Goal: Task Accomplishment & Management: Complete application form

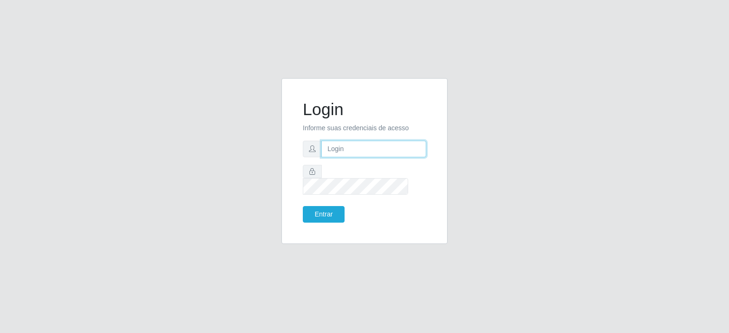
click at [381, 157] on input "text" at bounding box center [373, 149] width 105 height 17
type input "[EMAIL_ADDRESS][DOMAIN_NAME]"
click at [321, 213] on button "Entrar" at bounding box center [324, 214] width 42 height 17
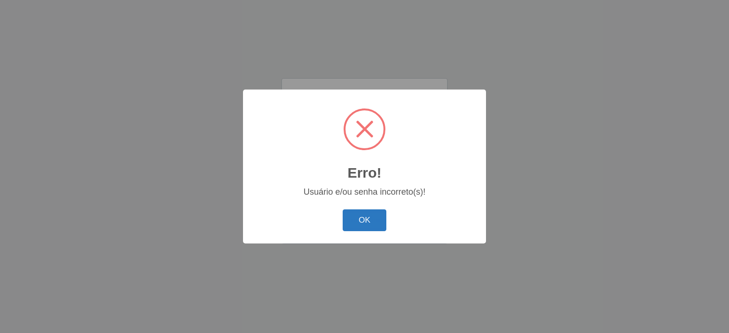
click at [379, 222] on button "OK" at bounding box center [364, 221] width 44 height 22
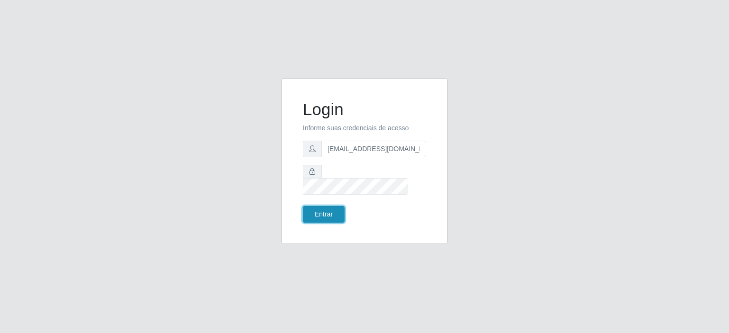
click at [330, 208] on button "Entrar" at bounding box center [324, 214] width 42 height 17
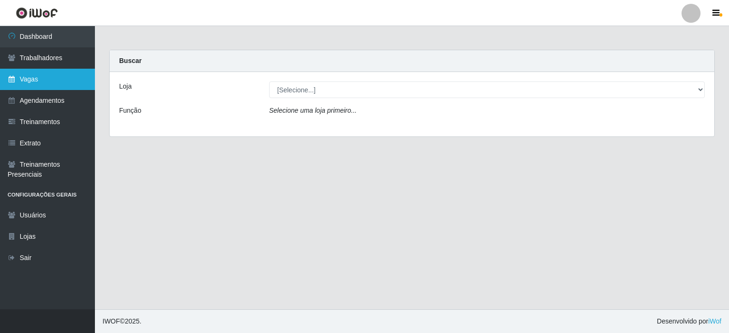
click at [35, 85] on link "Vagas" at bounding box center [47, 79] width 95 height 21
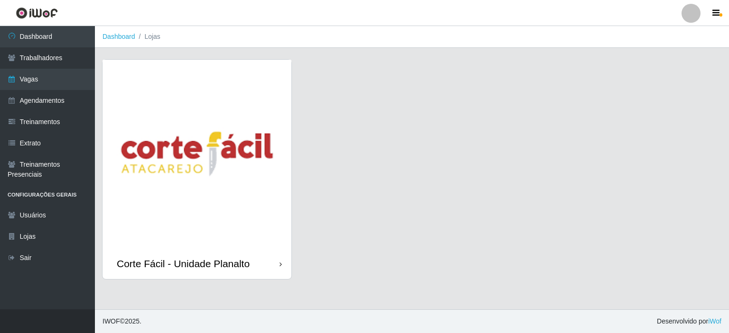
click at [206, 158] on img at bounding box center [196, 154] width 189 height 189
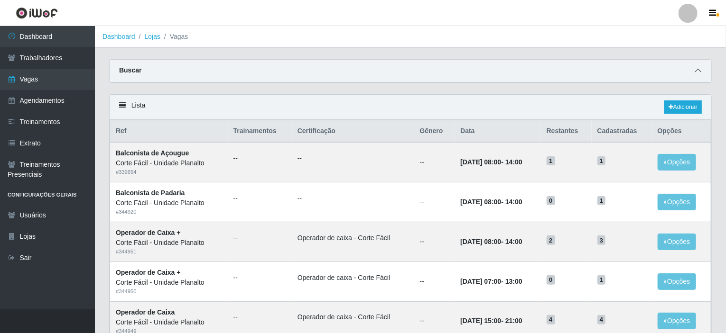
click at [698, 71] on icon at bounding box center [697, 70] width 7 height 7
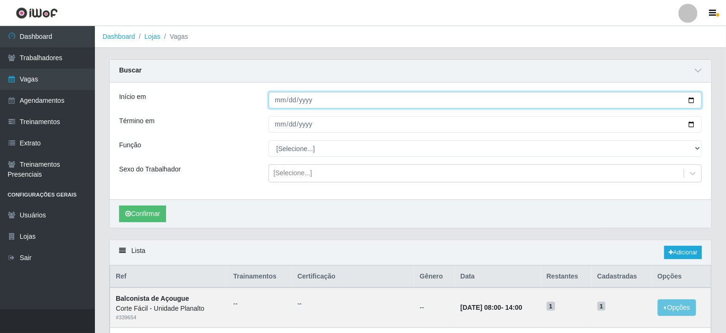
click at [688, 100] on input "Início em" at bounding box center [485, 100] width 434 height 17
click at [690, 102] on input "[DATE]" at bounding box center [485, 100] width 434 height 17
type input "[DATE]"
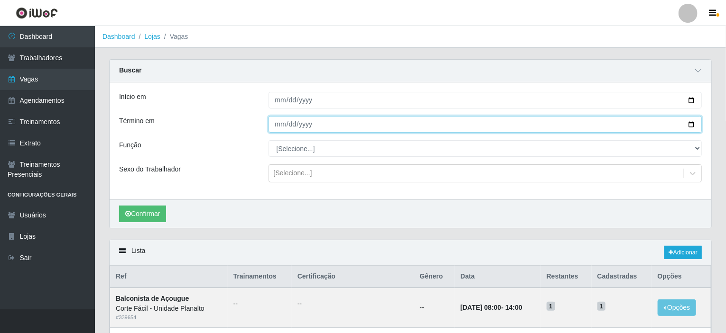
click at [692, 123] on input "Término em" at bounding box center [485, 124] width 434 height 17
type input "[DATE]"
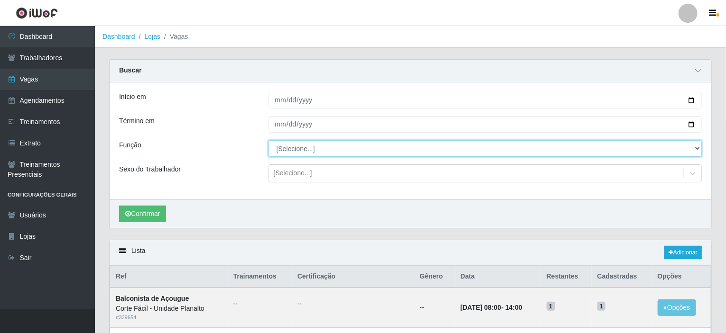
click at [325, 148] on select "[Selecione...] ASG ASG + ASG ++ Auxiliar de Estacionamento Auxiliar de Estacion…" at bounding box center [485, 148] width 434 height 17
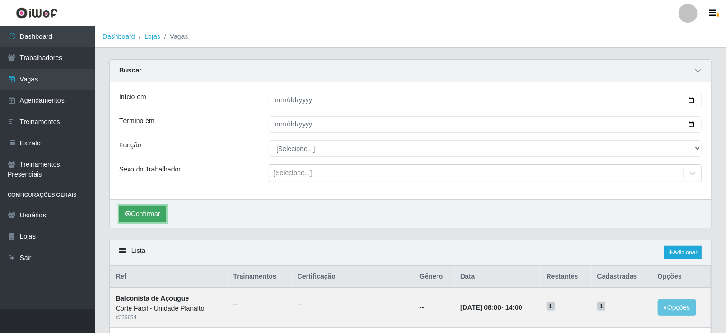
click at [135, 221] on button "Confirmar" at bounding box center [142, 214] width 47 height 17
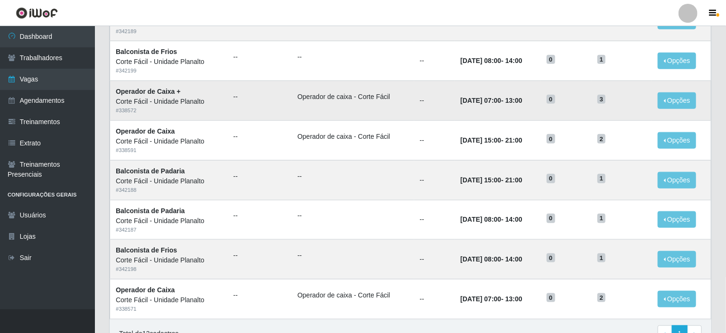
scroll to position [398, 0]
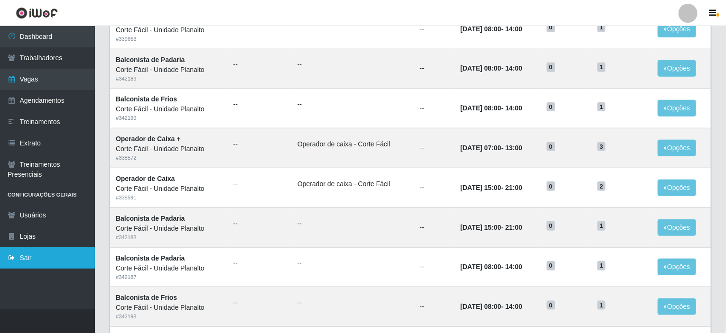
click at [45, 261] on link "Sair" at bounding box center [47, 258] width 95 height 21
